Goal: Task Accomplishment & Management: Manage account settings

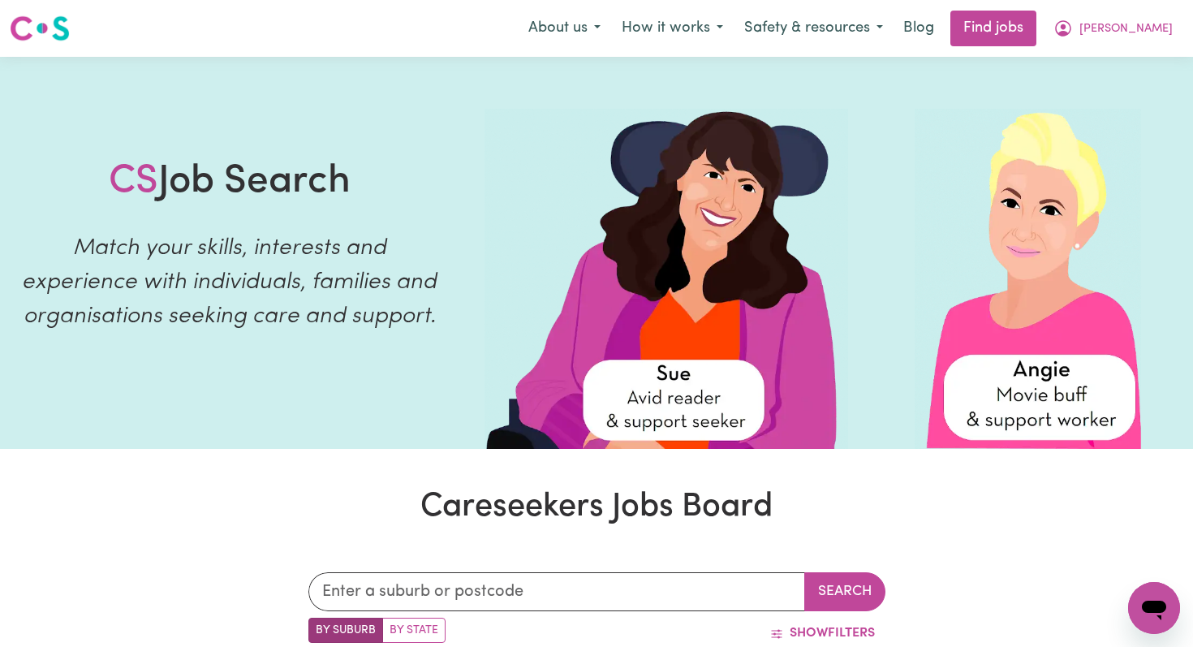
scroll to position [215, 0]
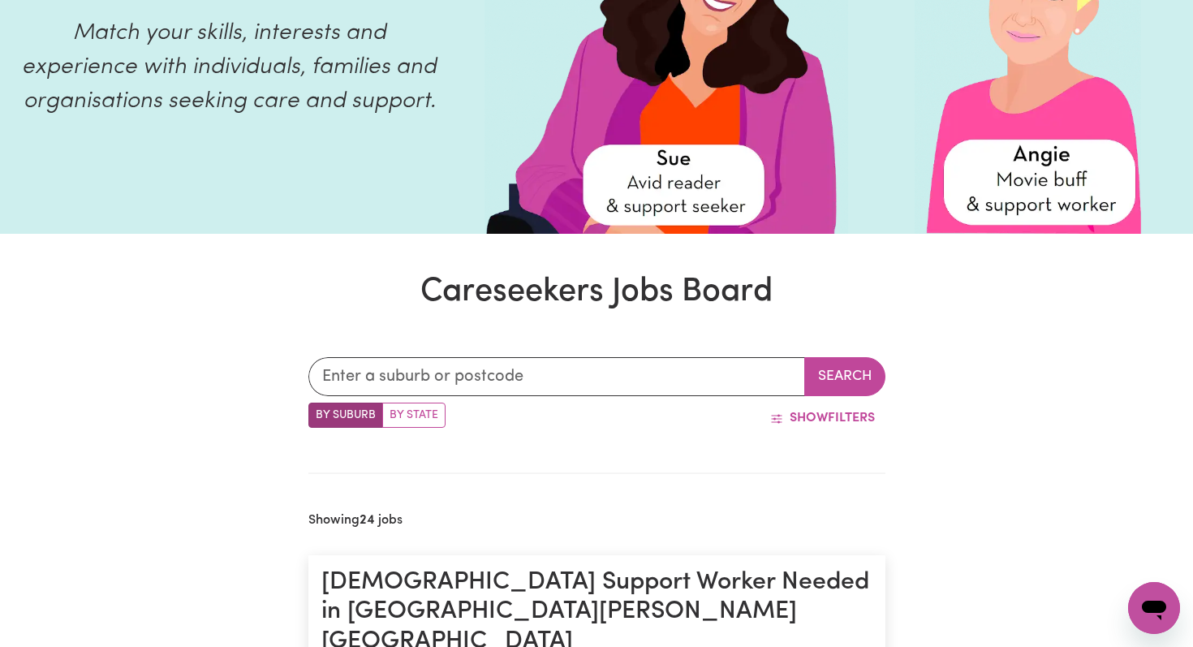
click at [416, 420] on label "By State" at bounding box center [413, 415] width 63 height 25
click at [319, 413] on input "By State" at bounding box center [313, 408] width 11 height 11
radio input "true"
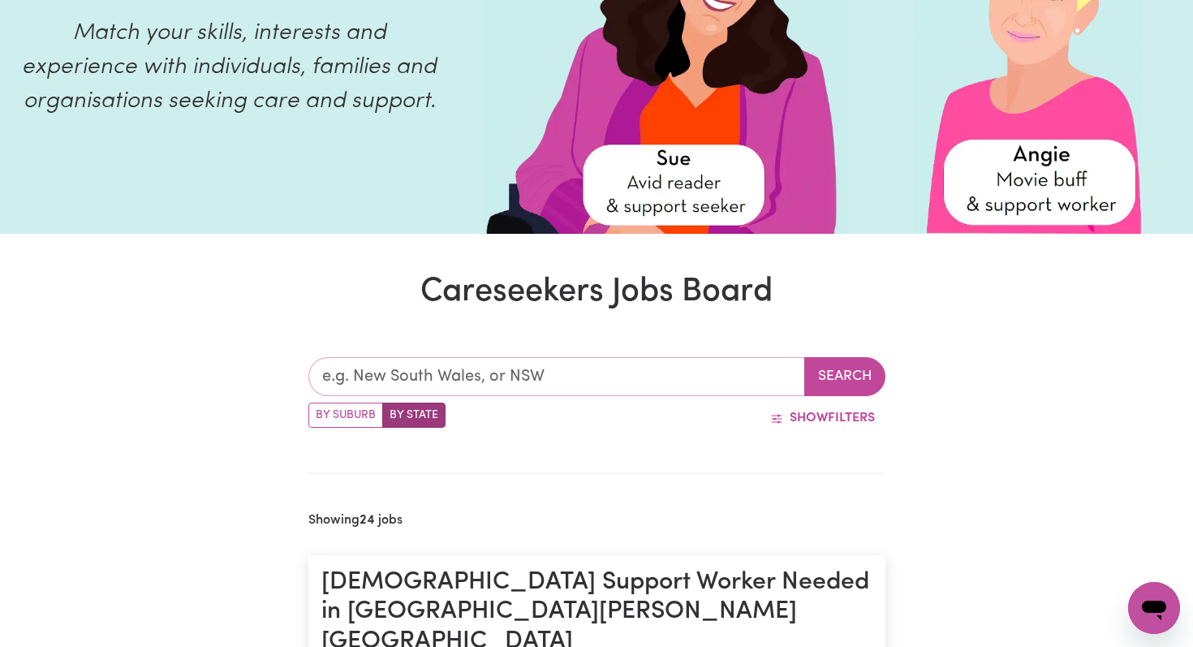
click at [410, 375] on input "text" at bounding box center [556, 376] width 497 height 39
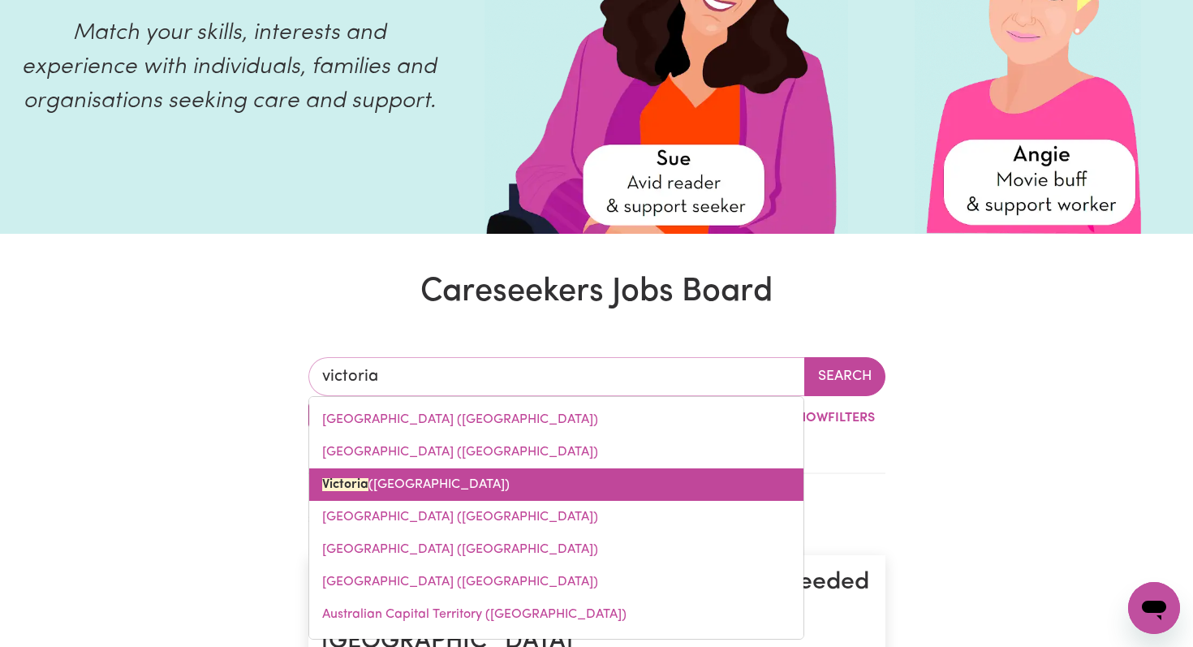
click at [360, 493] on link "[GEOGRAPHIC_DATA] ([GEOGRAPHIC_DATA])" at bounding box center [556, 484] width 494 height 32
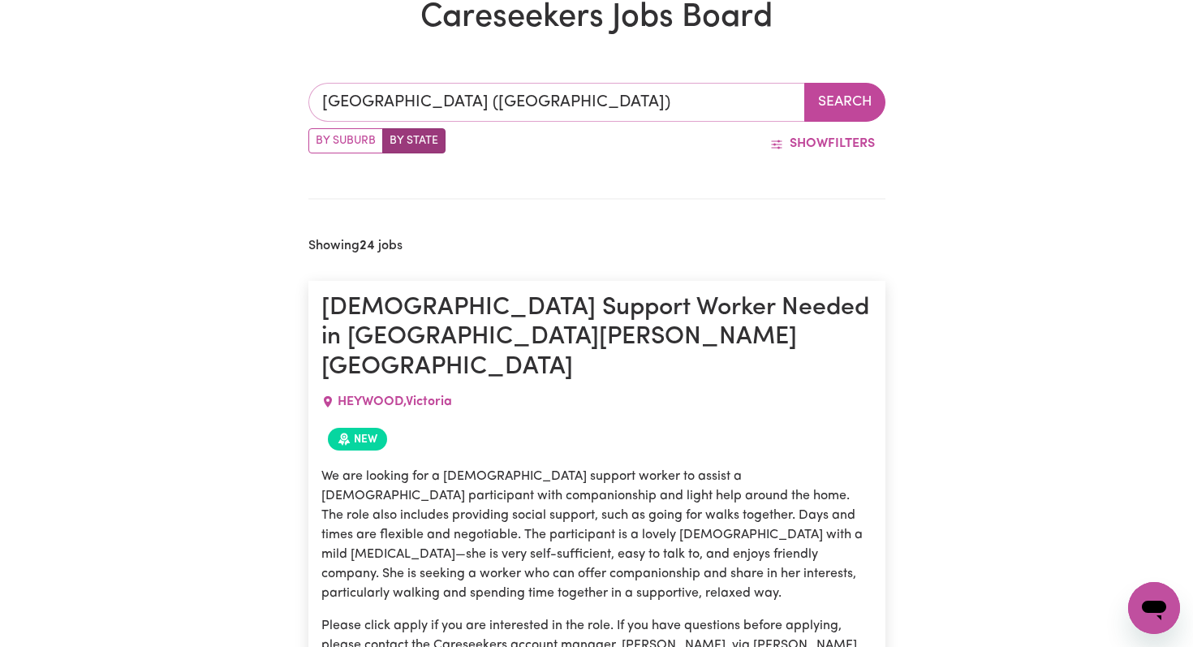
scroll to position [496, 0]
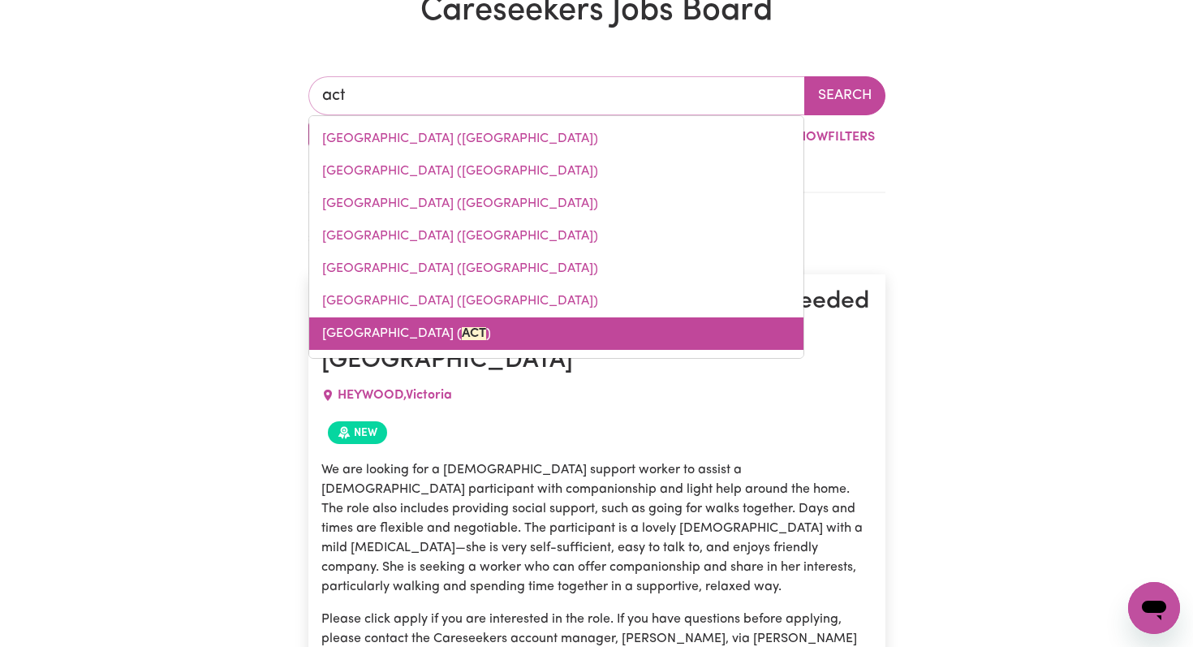
click at [364, 326] on link "Australian Capital Territory ( [GEOGRAPHIC_DATA] )" at bounding box center [556, 333] width 494 height 32
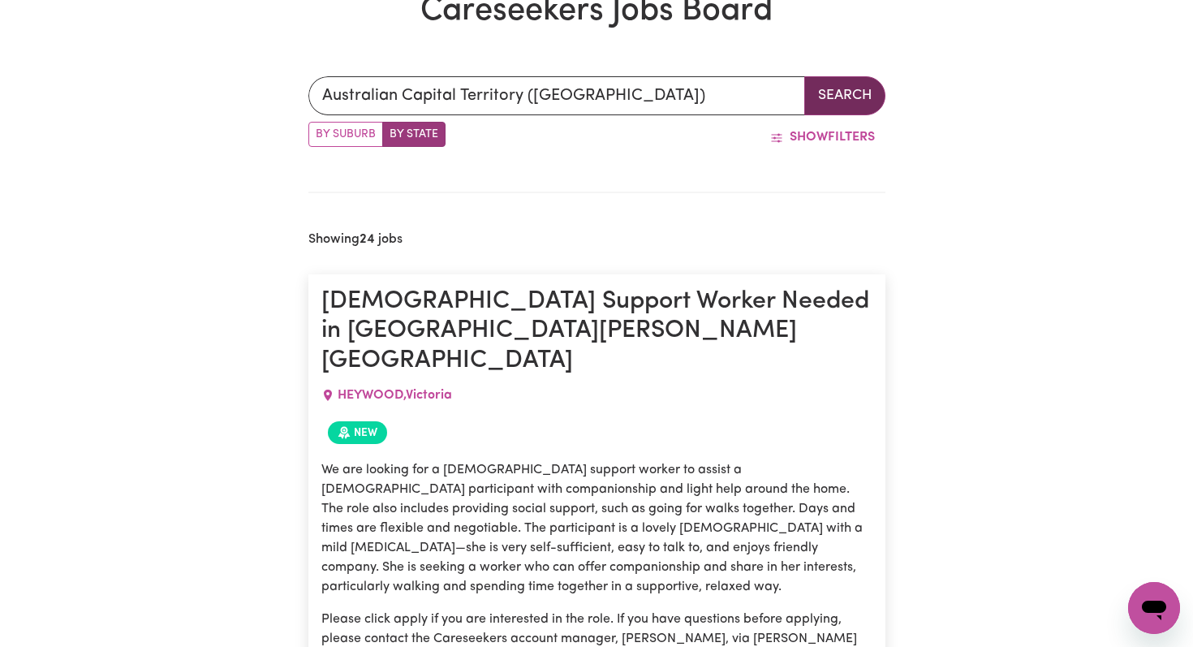
click at [872, 91] on button "Search" at bounding box center [844, 95] width 81 height 39
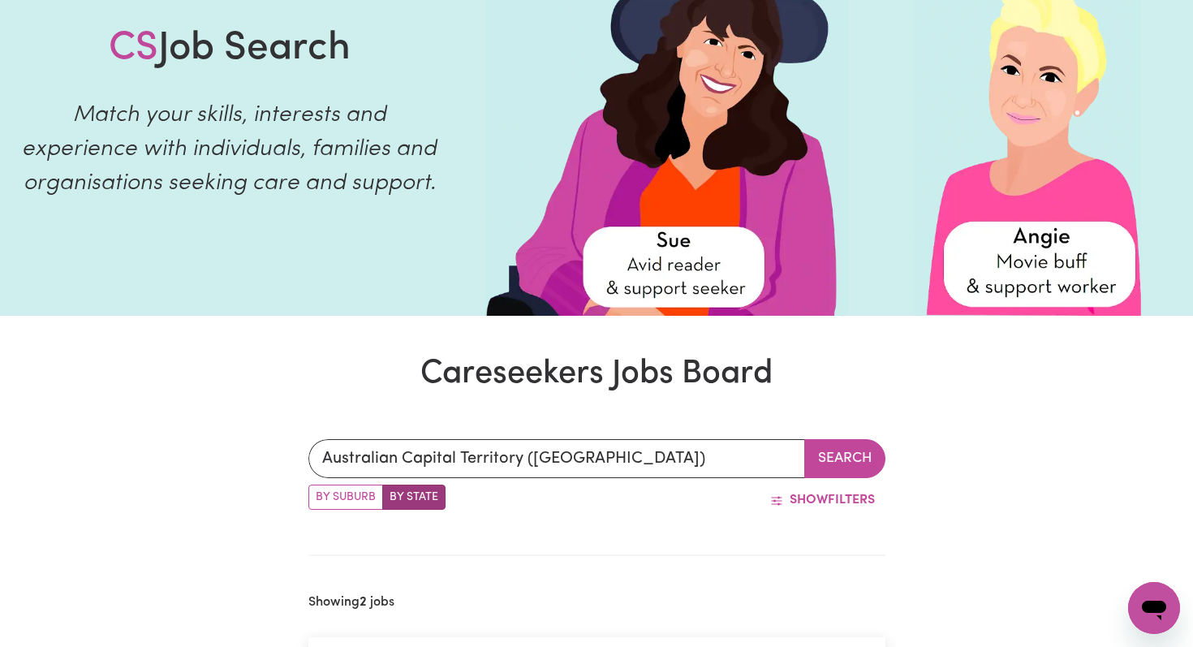
scroll to position [134, 0]
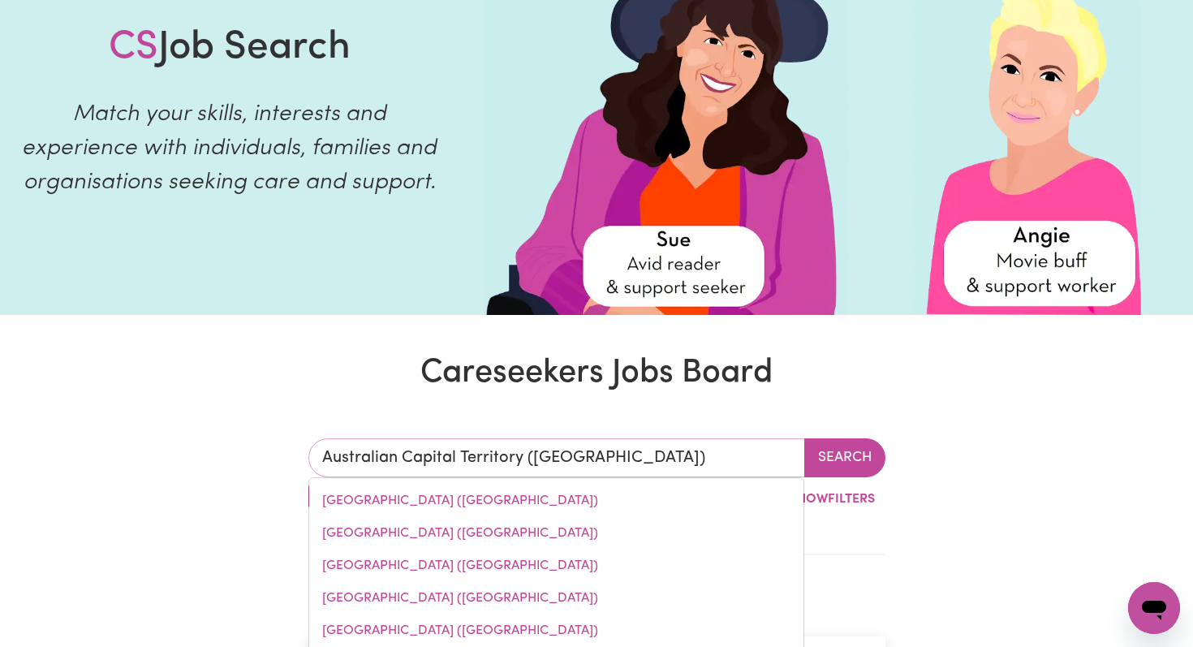
click at [395, 466] on input "Australian Capital Territory ([GEOGRAPHIC_DATA])" at bounding box center [556, 457] width 497 height 39
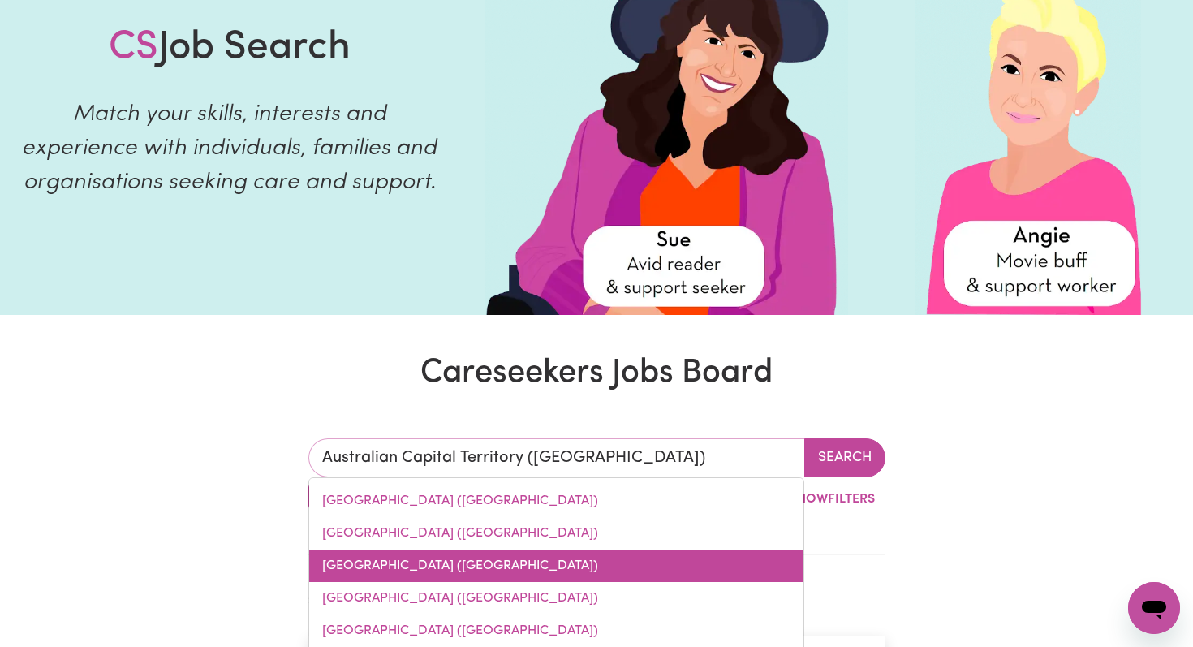
click at [362, 561] on link "[GEOGRAPHIC_DATA] ([GEOGRAPHIC_DATA])" at bounding box center [556, 565] width 494 height 32
type input "[GEOGRAPHIC_DATA] ([GEOGRAPHIC_DATA])"
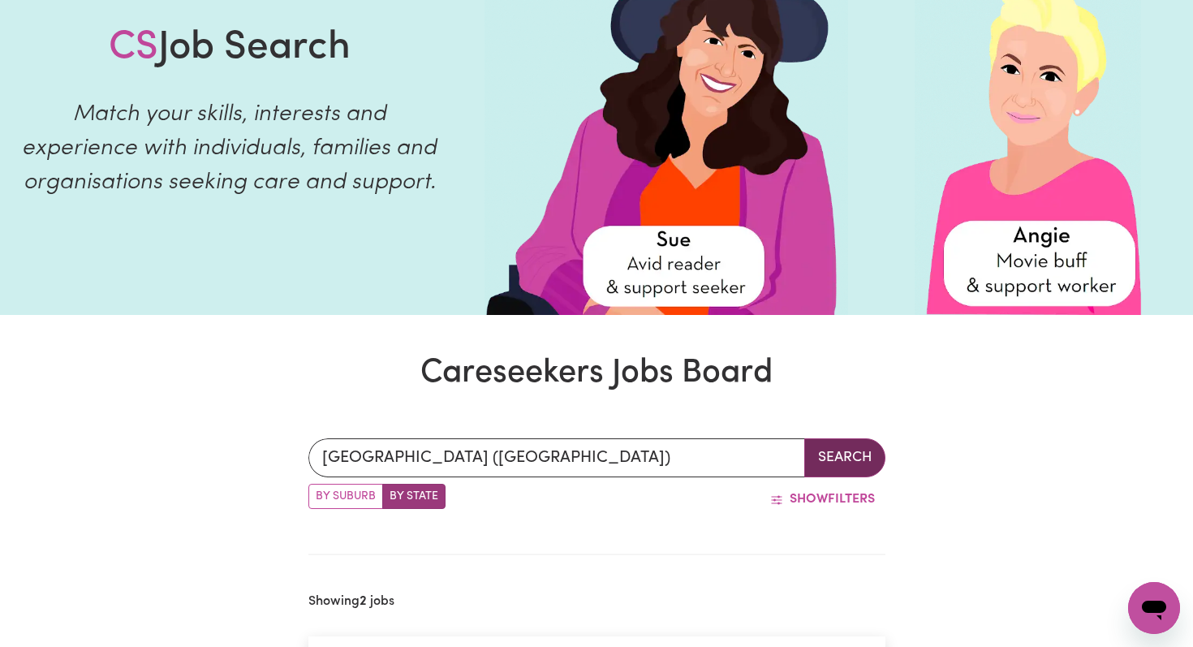
click at [839, 459] on button "Search" at bounding box center [844, 457] width 81 height 39
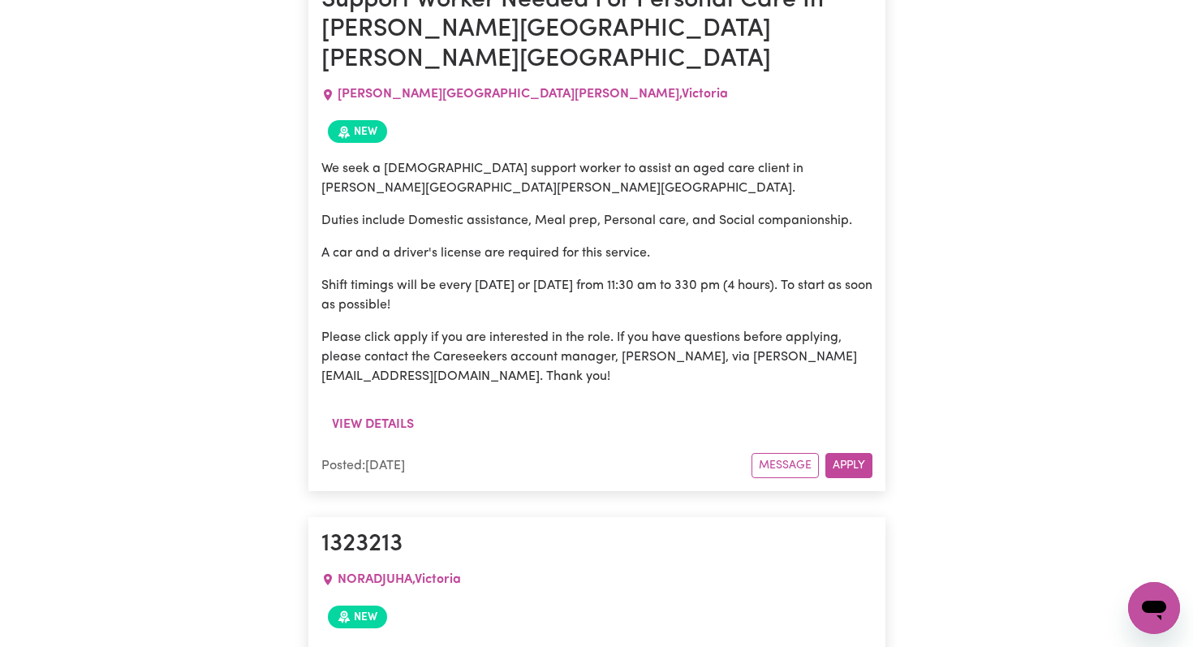
scroll to position [9546, 0]
drag, startPoint x: 847, startPoint y: 313, endPoint x: 683, endPoint y: 317, distance: 164.0
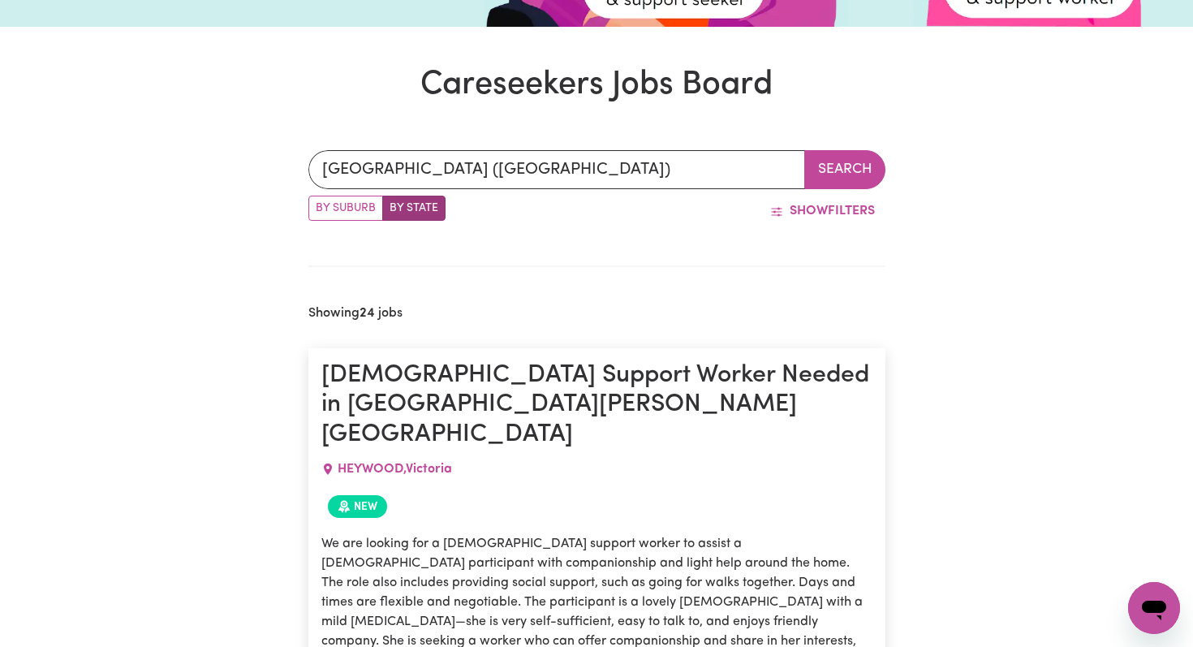
scroll to position [0, 0]
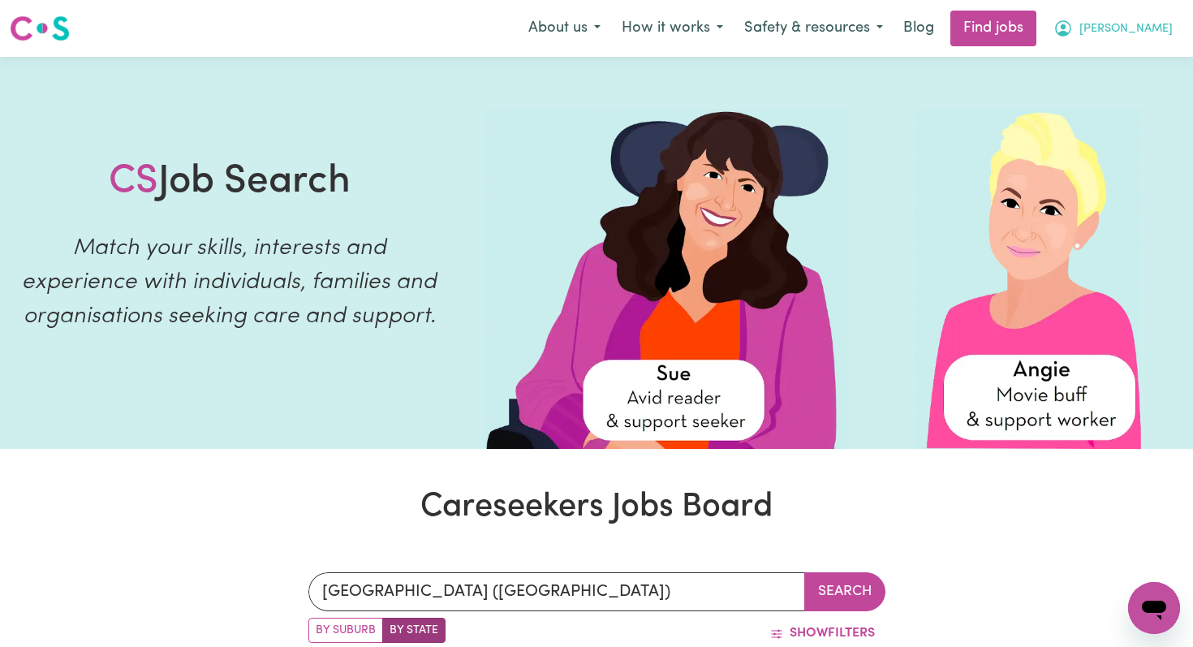
click at [1157, 32] on span "[PERSON_NAME]" at bounding box center [1125, 29] width 93 height 18
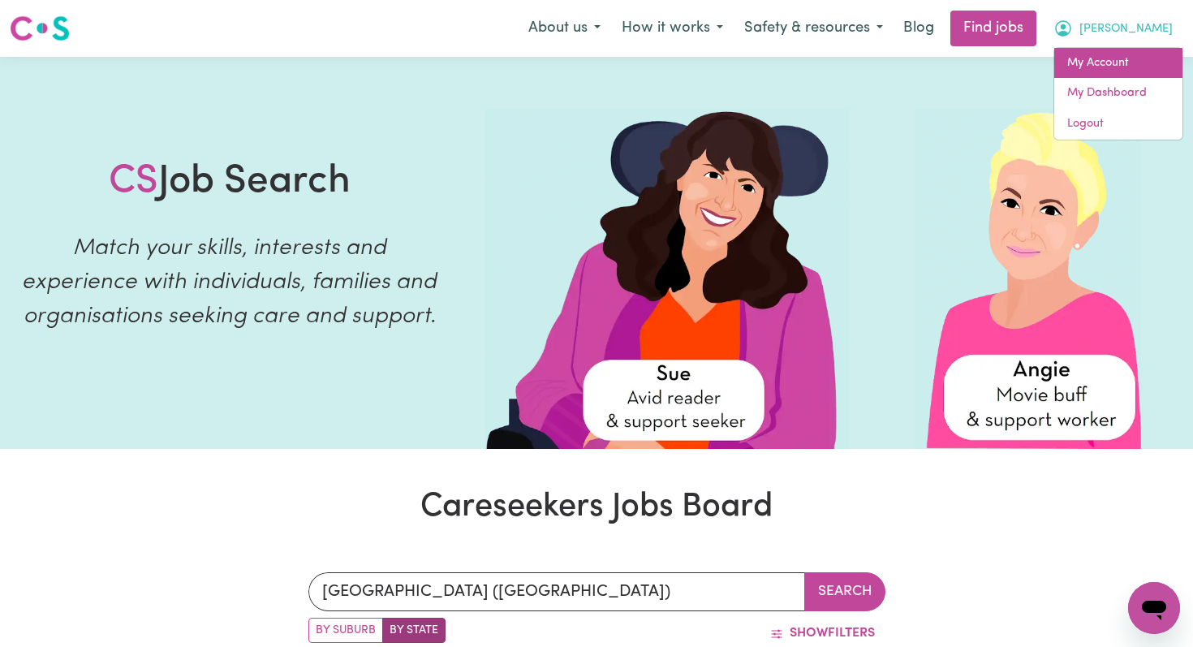
click at [1103, 57] on link "My Account" at bounding box center [1118, 63] width 128 height 31
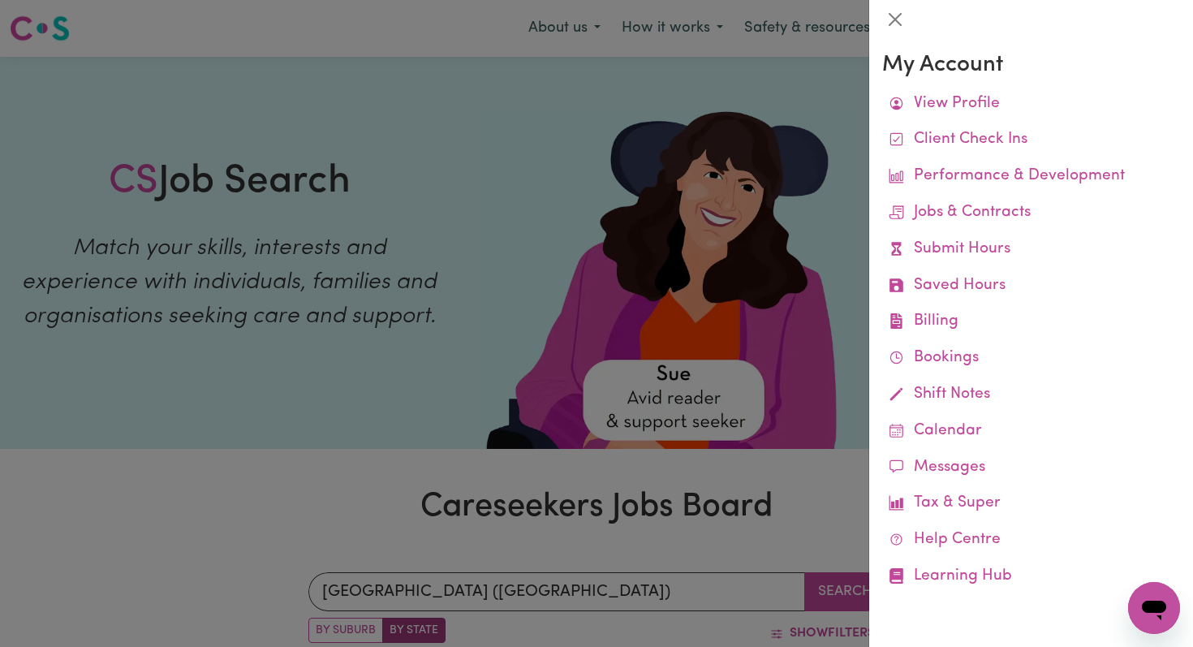
click at [822, 54] on div at bounding box center [596, 323] width 1193 height 647
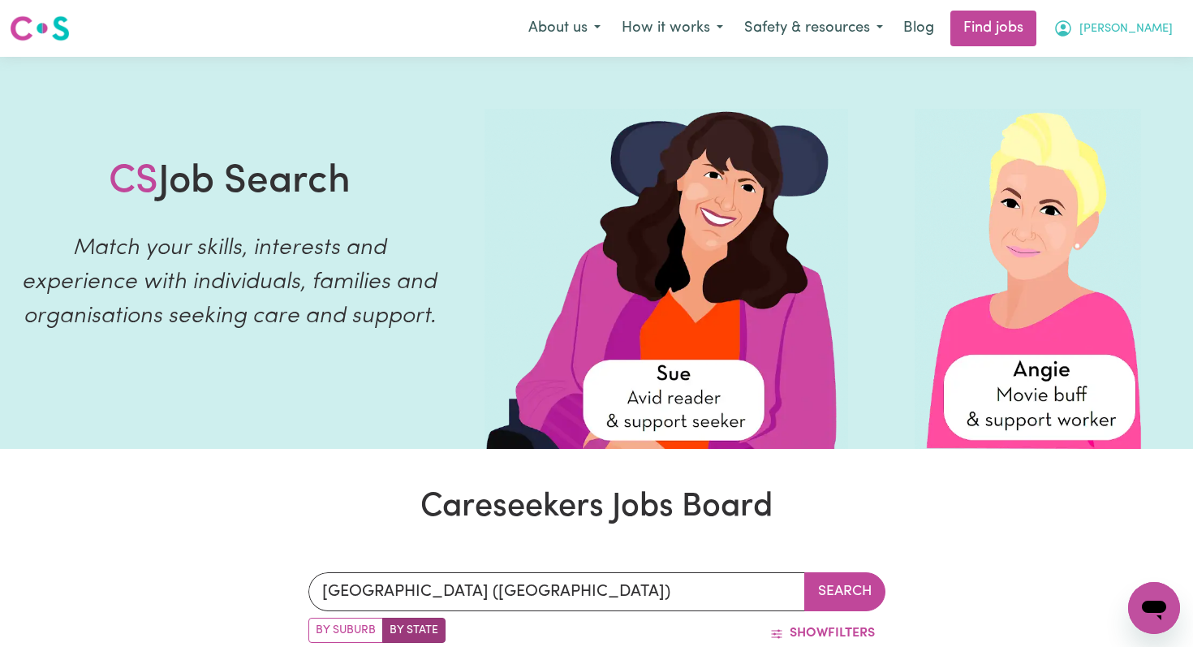
click at [1169, 19] on button "[PERSON_NAME]" at bounding box center [1113, 28] width 140 height 34
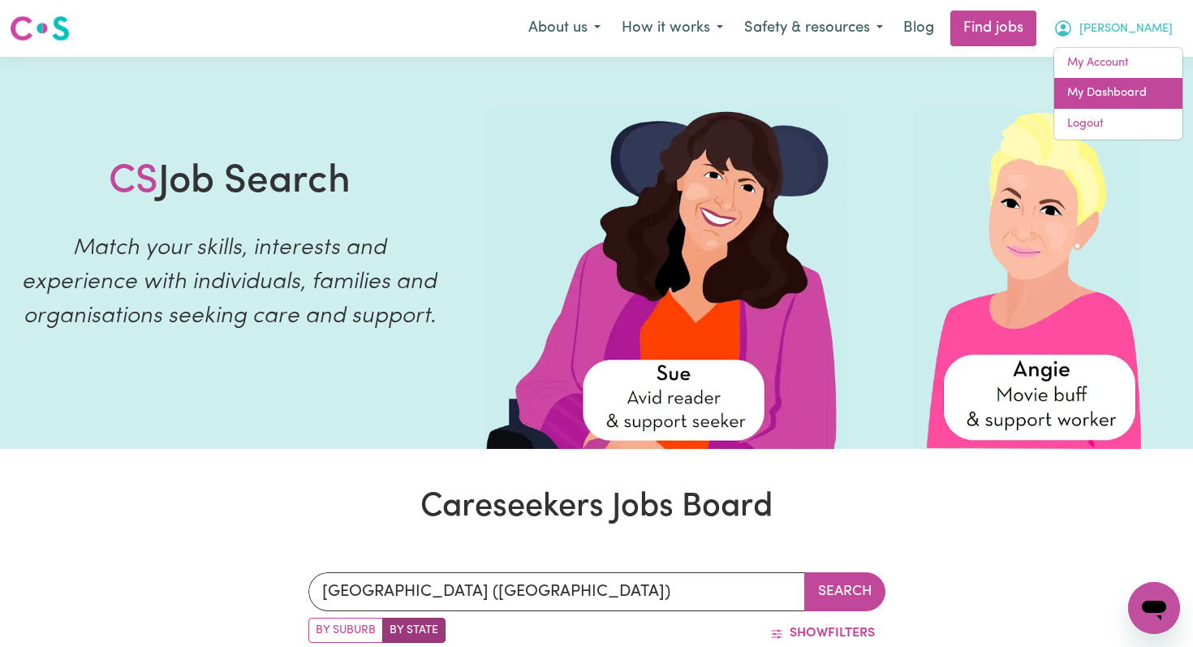
click at [1122, 88] on link "My Dashboard" at bounding box center [1118, 93] width 128 height 31
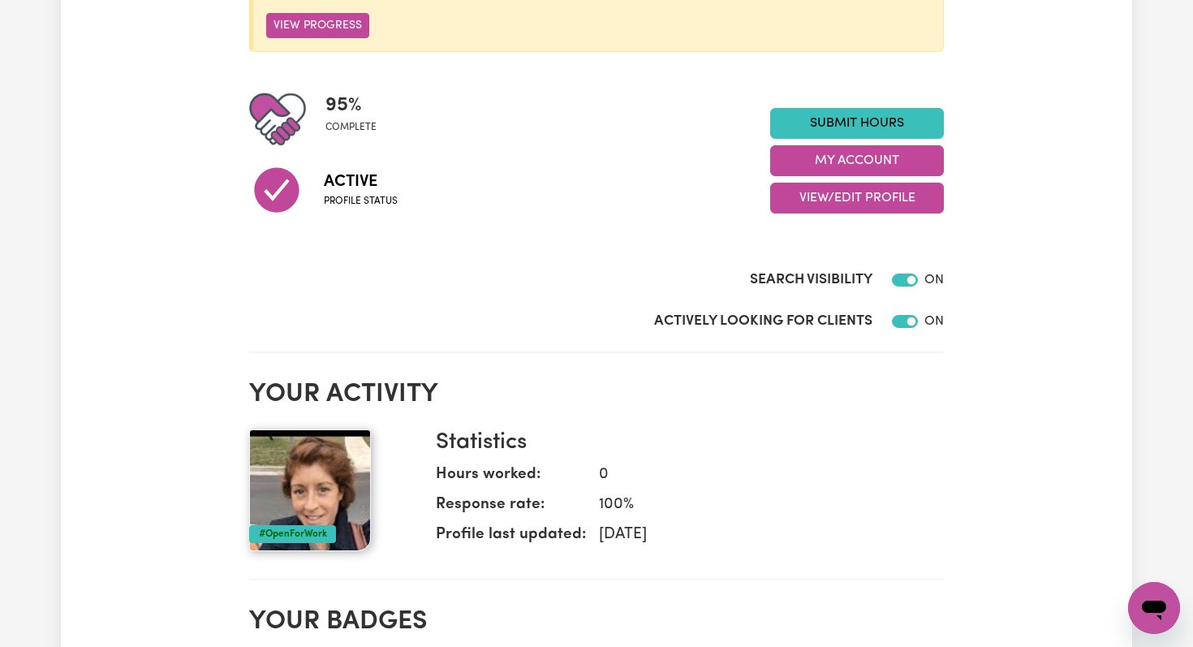
scroll to position [298, 0]
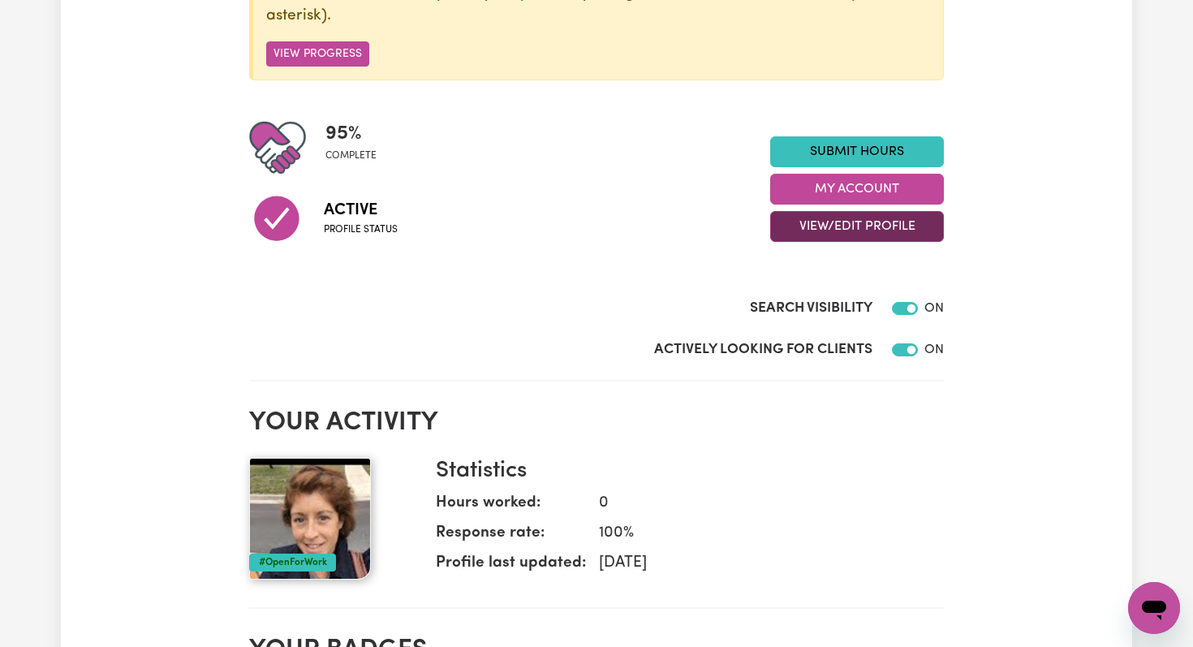
click at [849, 236] on button "View/Edit Profile" at bounding box center [857, 226] width 174 height 31
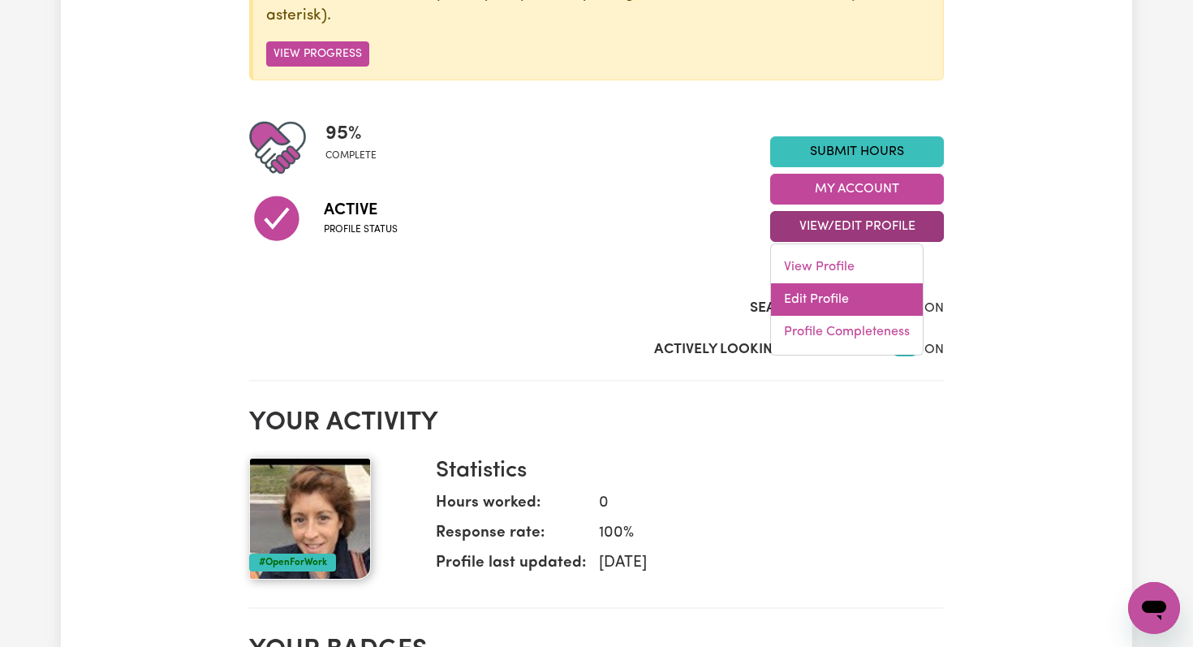
click at [799, 302] on link "Edit Profile" at bounding box center [847, 299] width 152 height 32
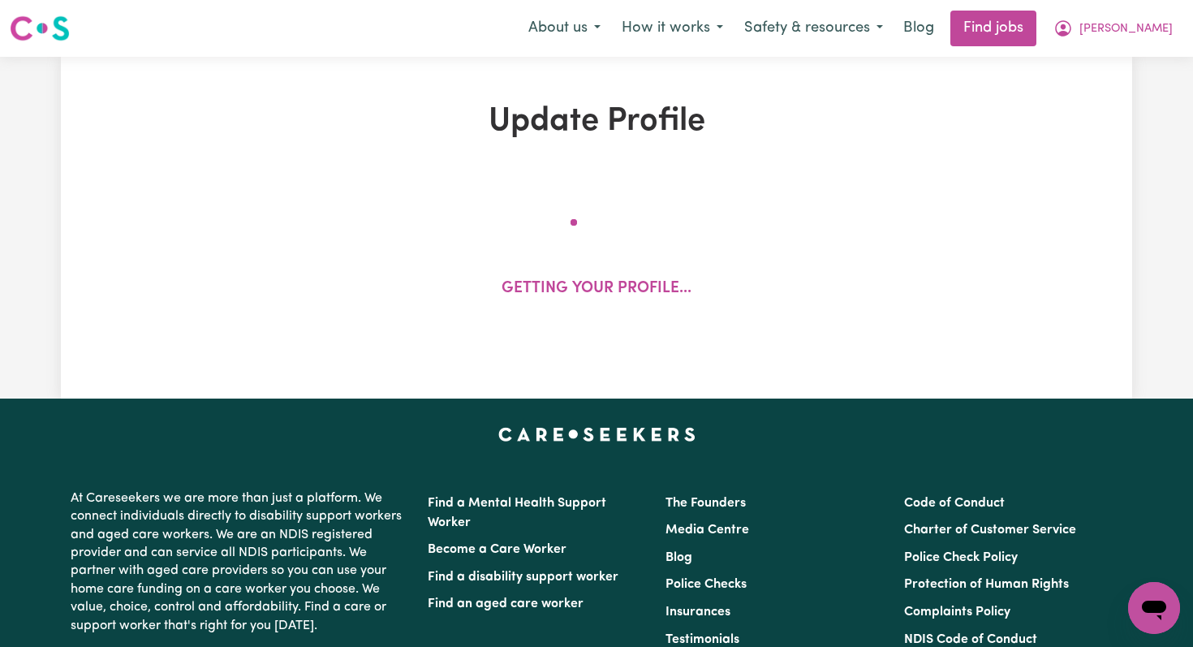
select select "[DEMOGRAPHIC_DATA]"
select select "[DEMOGRAPHIC_DATA] Citizen"
select select "Studying a healthcare related degree or qualification"
select select "75"
select select "100"
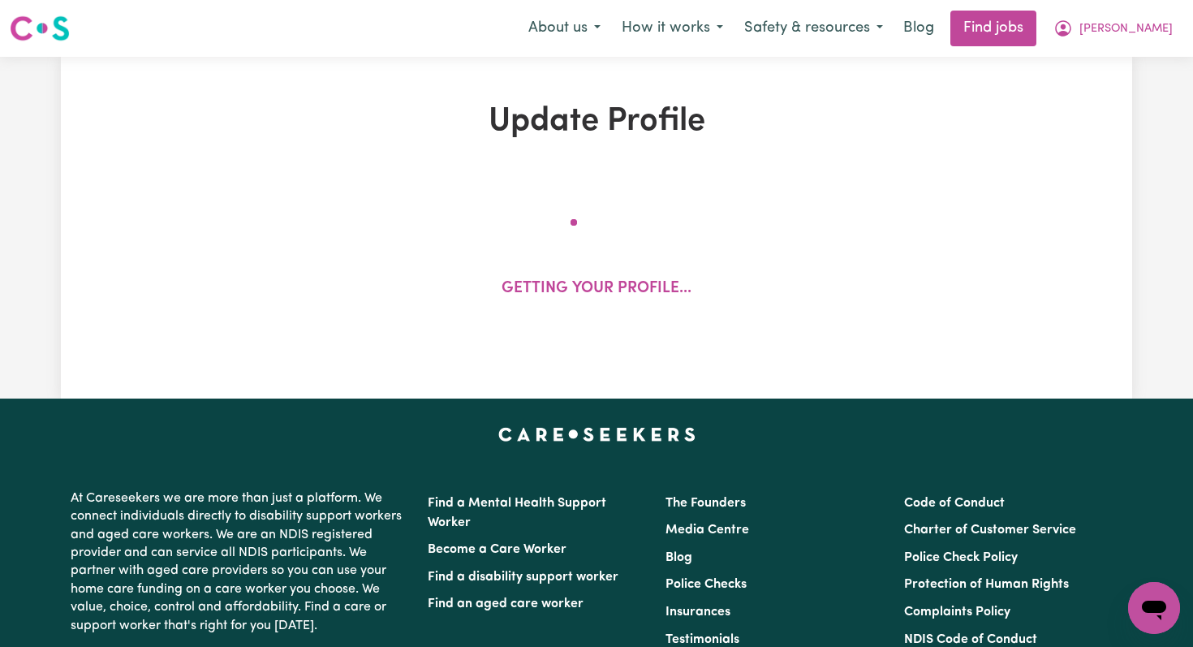
select select "130"
select select "150"
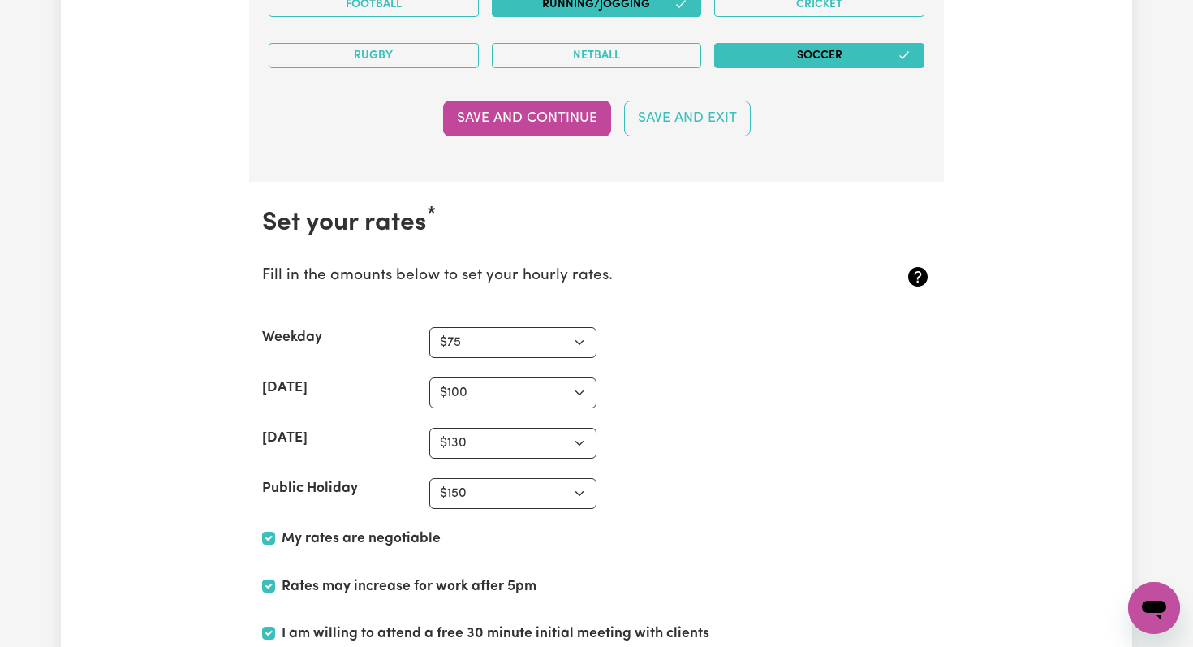
scroll to position [4050, 0]
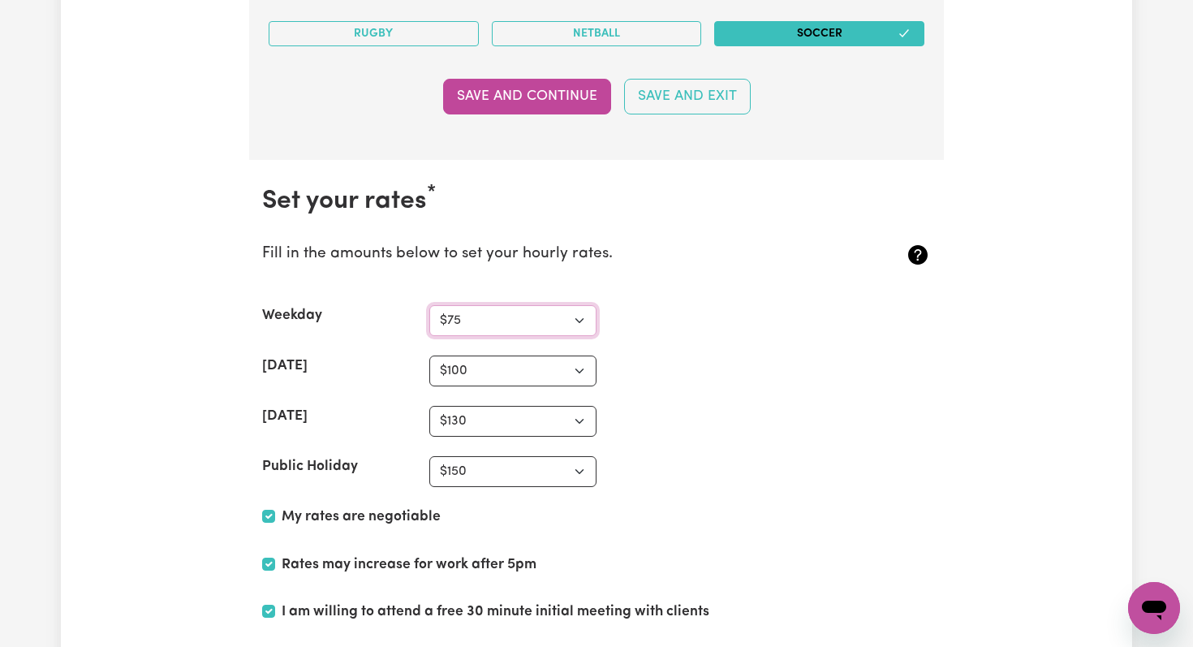
click at [580, 321] on select "N/A $37 $38 $39 $40 $41 $42 $43 $44 $45 $46 $47 $48 $49 $50 $51 $52 $53 $54 $55…" at bounding box center [512, 320] width 167 height 31
select select "60"
click at [429, 305] on select "N/A $37 $38 $39 $40 $41 $42 $43 $44 $45 $46 $47 $48 $49 $50 $51 $52 $53 $54 $55…" at bounding box center [512, 320] width 167 height 31
click at [584, 370] on select "N/A $37 $38 $39 $40 $41 $42 $43 $44 $45 $46 $47 $48 $49 $50 $51 $52 $53 $54 $55…" at bounding box center [512, 370] width 167 height 31
select select "90"
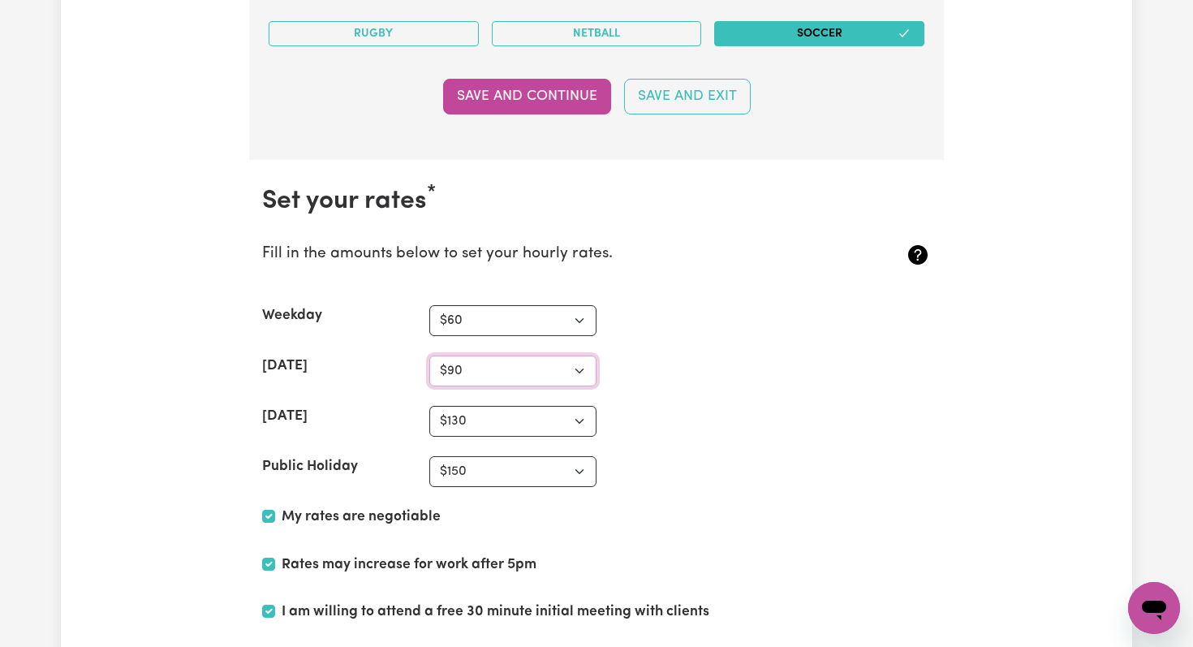
click at [429, 355] on select "N/A $37 $38 $39 $40 $41 $42 $43 $44 $45 $46 $47 $48 $49 $50 $51 $52 $53 $54 $55…" at bounding box center [512, 370] width 167 height 31
click at [579, 423] on select "N/A $37 $38 $39 $40 $41 $42 $43 $44 $45 $46 $47 $48 $49 $50 $51 $52 $53 $54 $55…" at bounding box center [512, 421] width 167 height 31
select select "100"
click at [429, 406] on select "N/A $37 $38 $39 $40 $41 $42 $43 $44 $45 $46 $47 $48 $49 $50 $51 $52 $53 $54 $55…" at bounding box center [512, 421] width 167 height 31
click at [575, 469] on select "N/A $37 $38 $39 $40 $41 $42 $43 $44 $45 $46 $47 $48 $49 $50 $51 $52 $53 $54 $55…" at bounding box center [512, 471] width 167 height 31
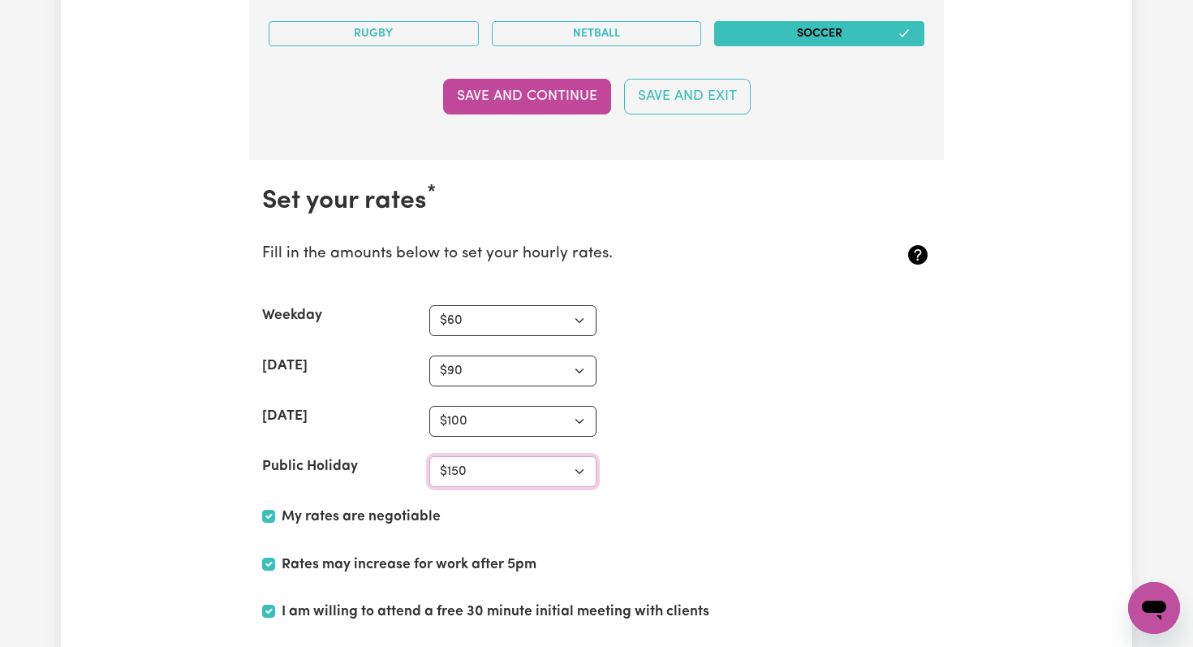
select select "100"
click at [429, 456] on select "N/A $37 $38 $39 $40 $41 $42 $43 $44 $45 $46 $47 $48 $49 $50 $51 $52 $53 $54 $55…" at bounding box center [512, 471] width 167 height 31
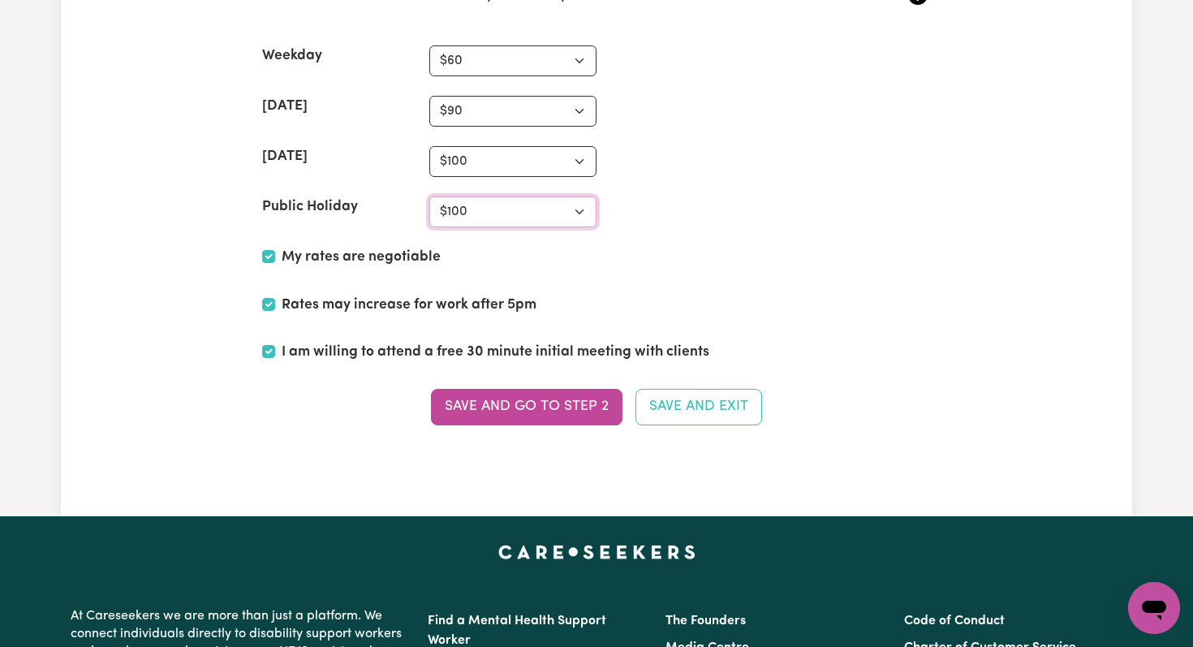
scroll to position [4309, 0]
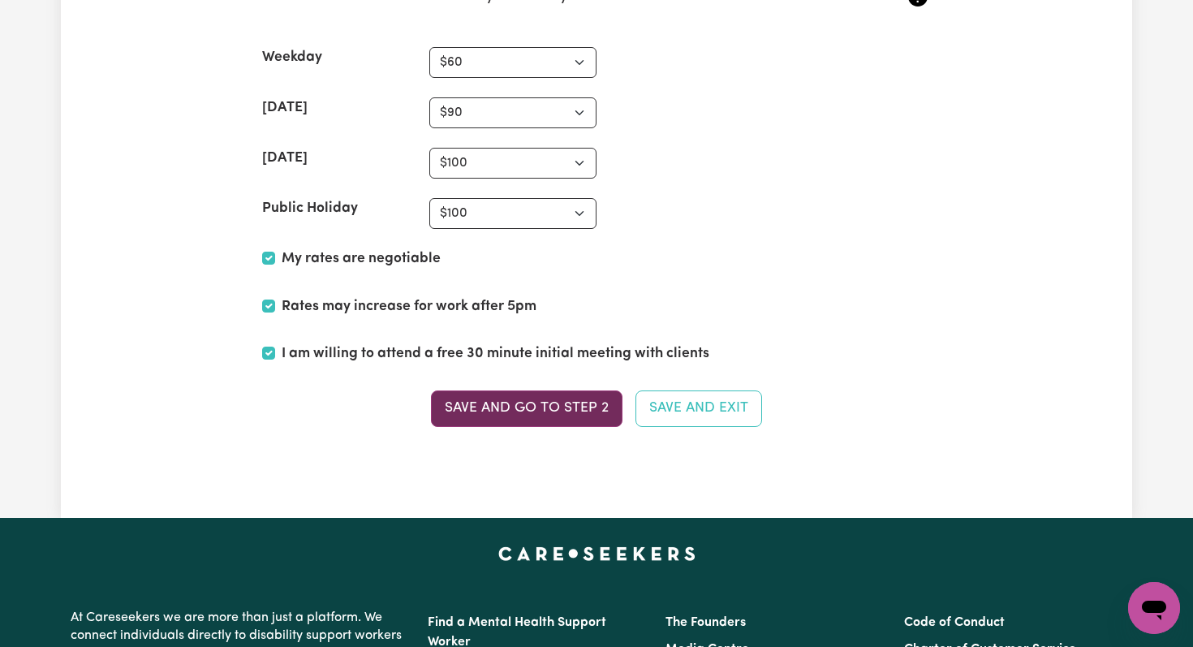
click at [491, 407] on button "Save and go to Step 2" at bounding box center [527, 408] width 192 height 36
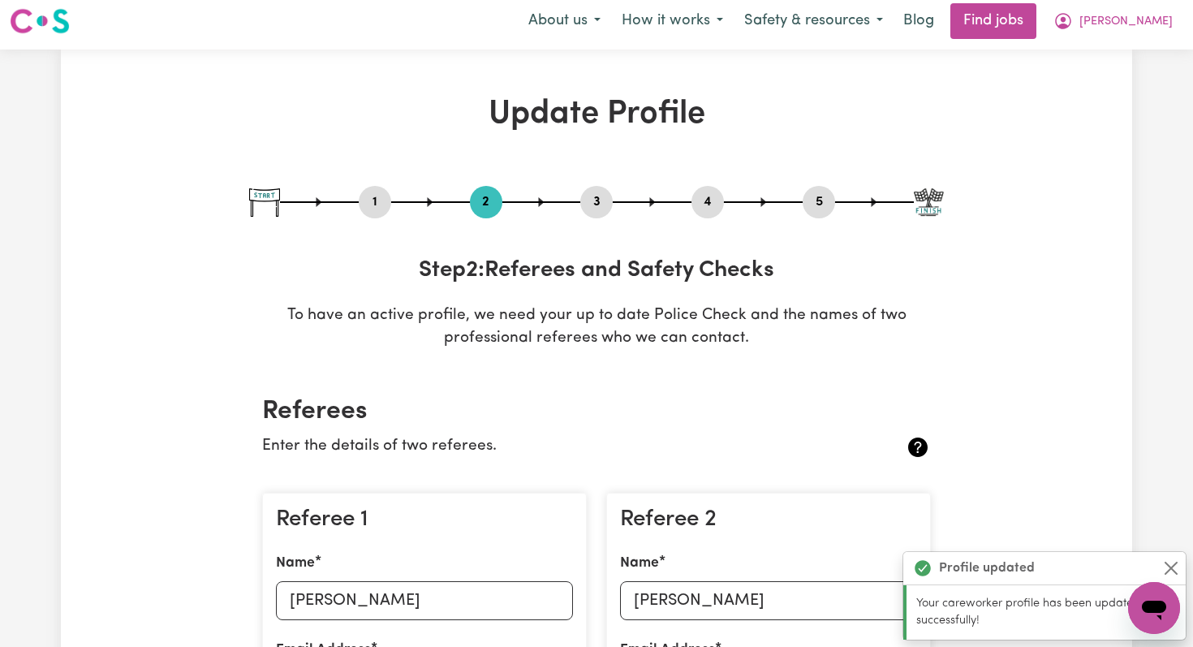
scroll to position [0, 0]
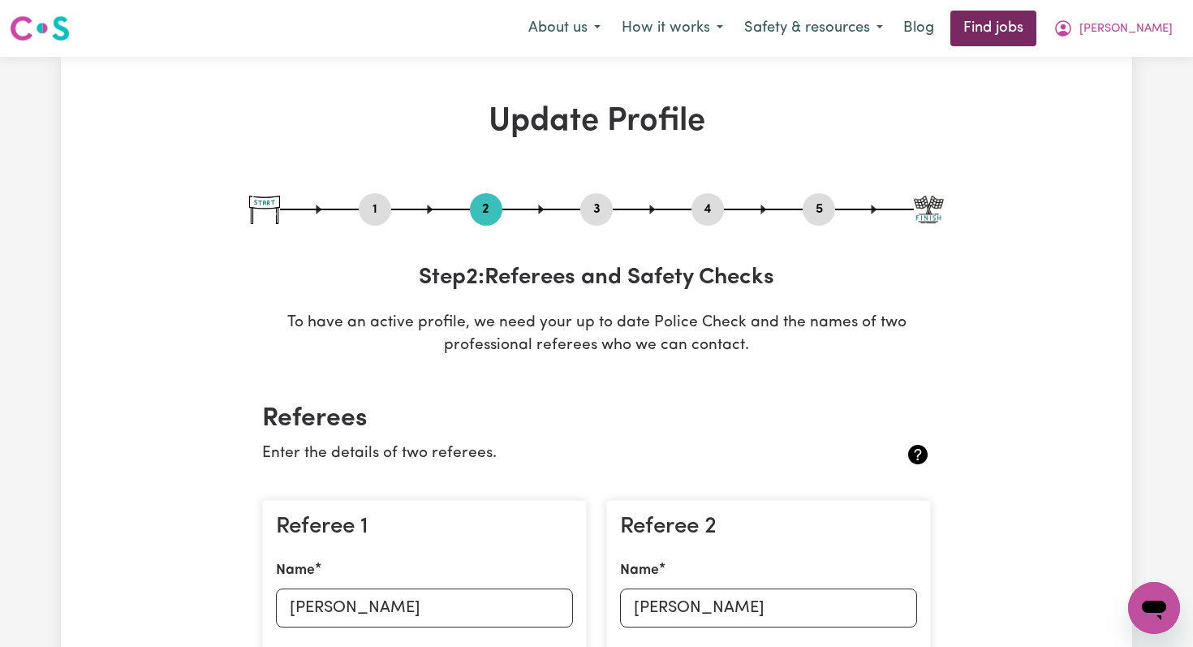
click at [1036, 24] on link "Find jobs" at bounding box center [993, 29] width 86 height 36
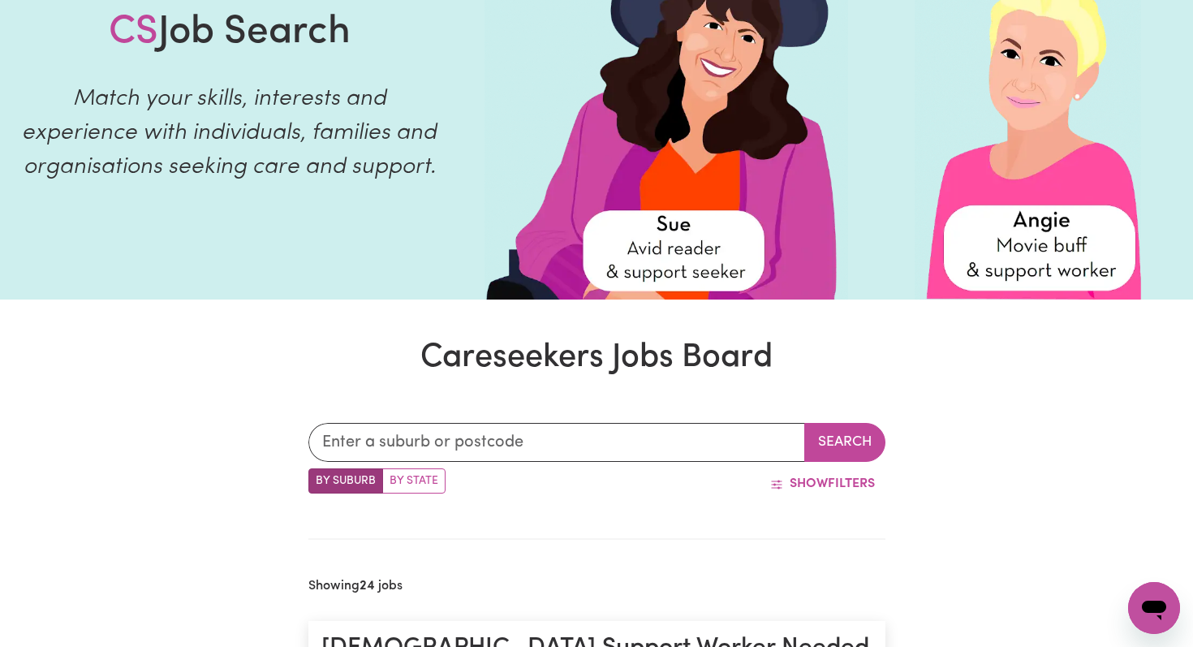
scroll to position [221, 0]
